Goal: Go to known website: Access a specific website the user already knows

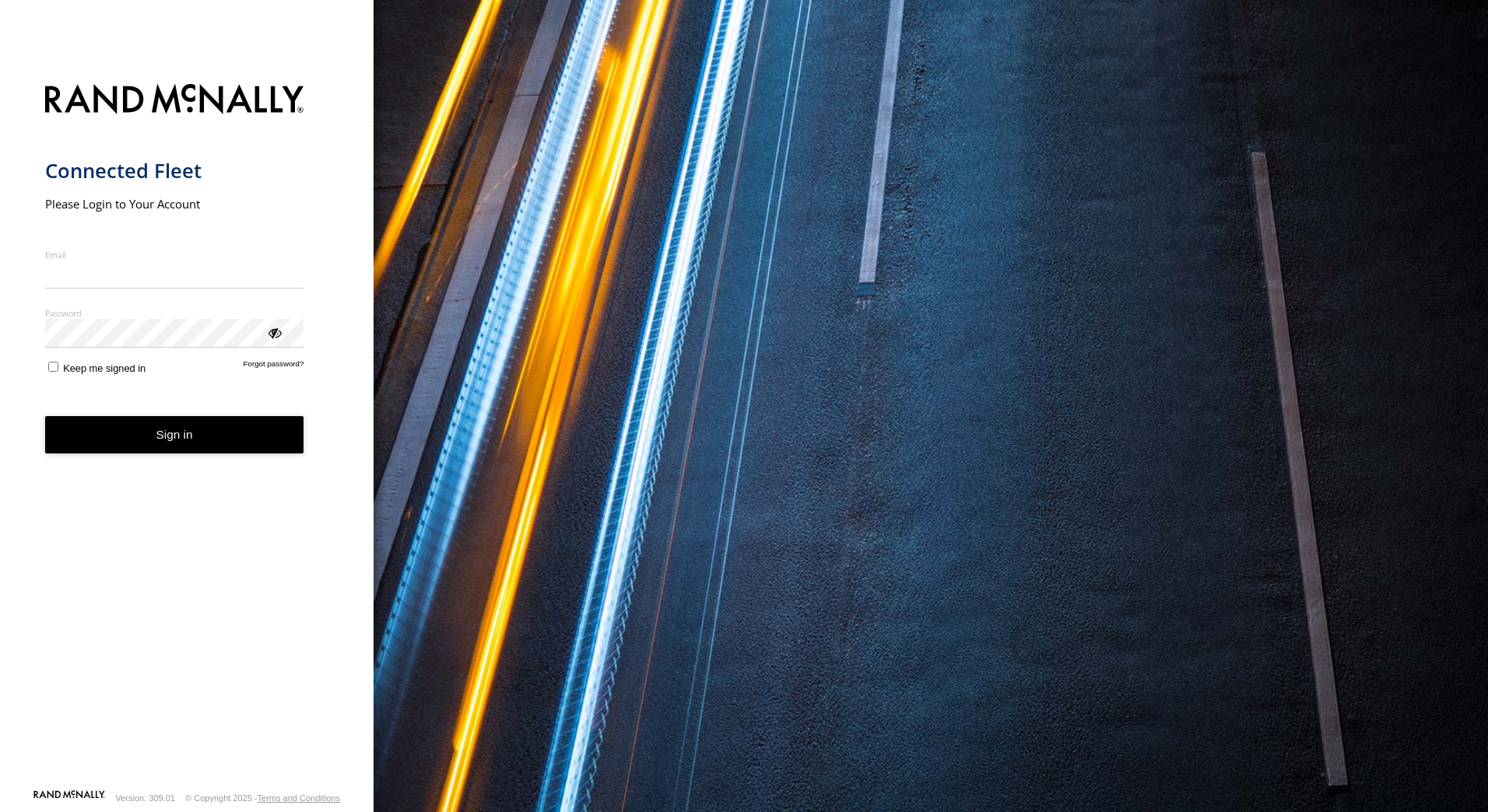
type input "**********"
click at [202, 451] on button "Sign in" at bounding box center [174, 435] width 259 height 38
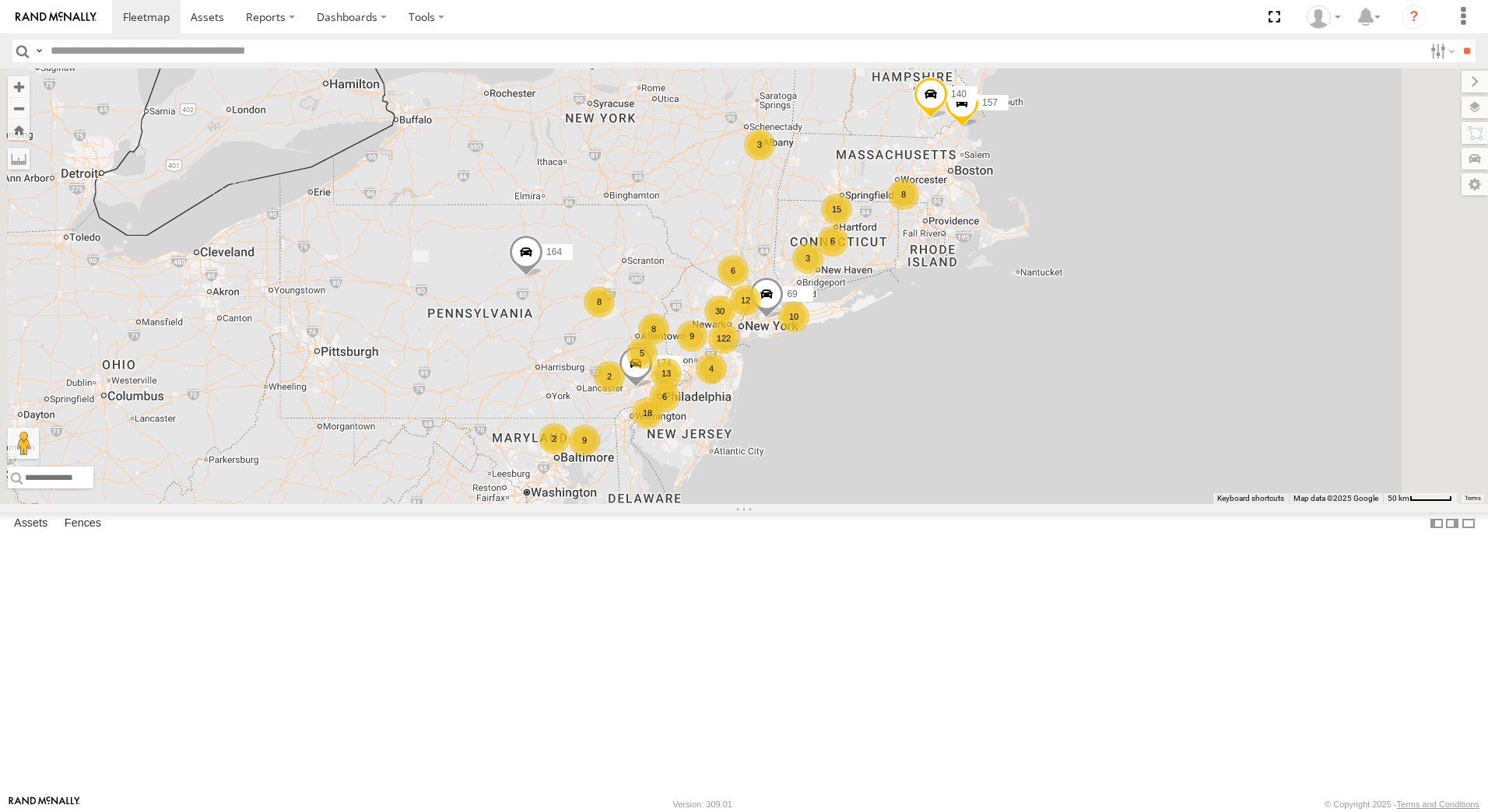
click at [823, 274] on div "3" at bounding box center [808, 258] width 31 height 31
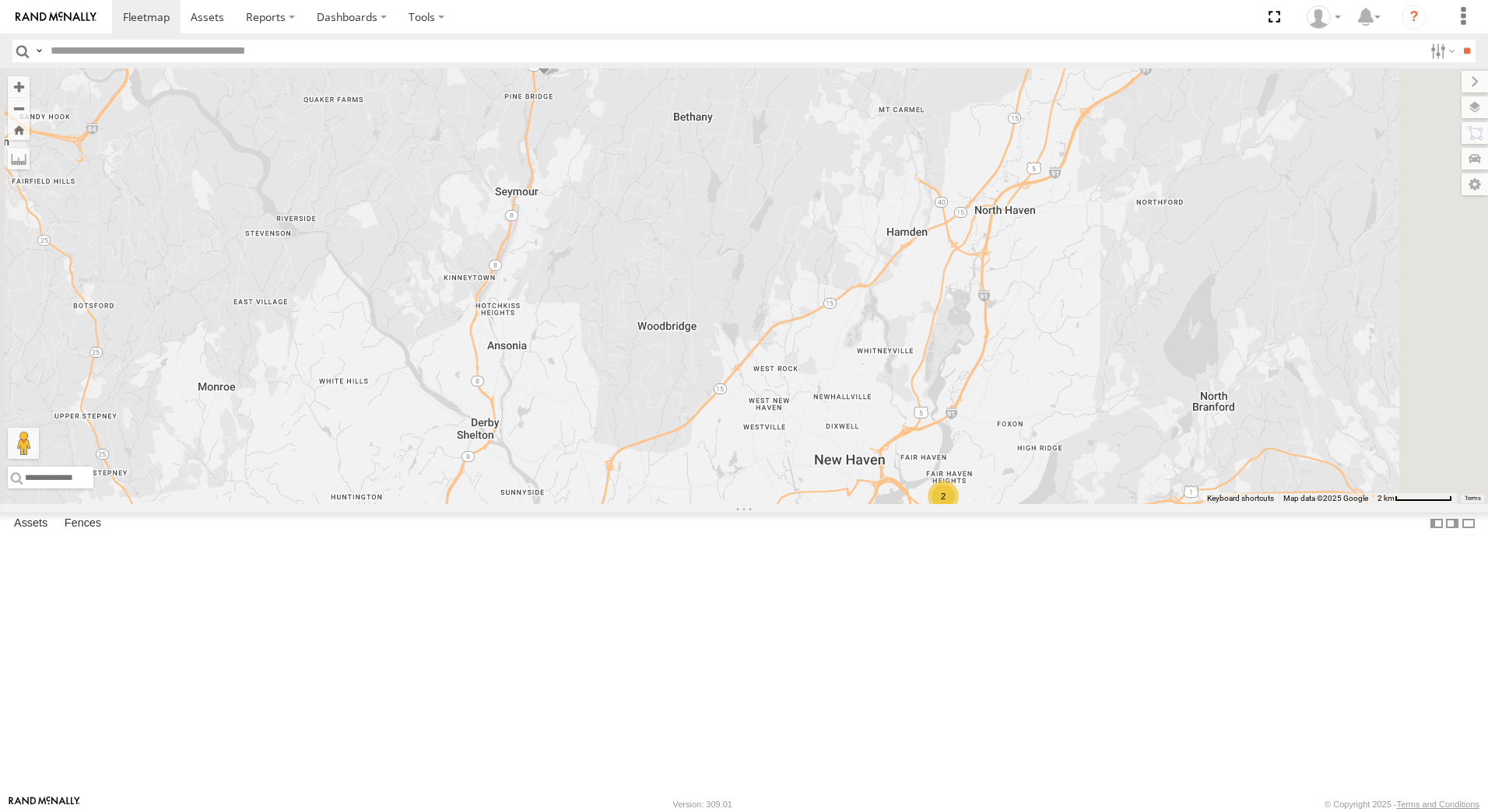
click at [958, 512] on div "2" at bounding box center [943, 497] width 31 height 31
